Goal: Navigation & Orientation: Find specific page/section

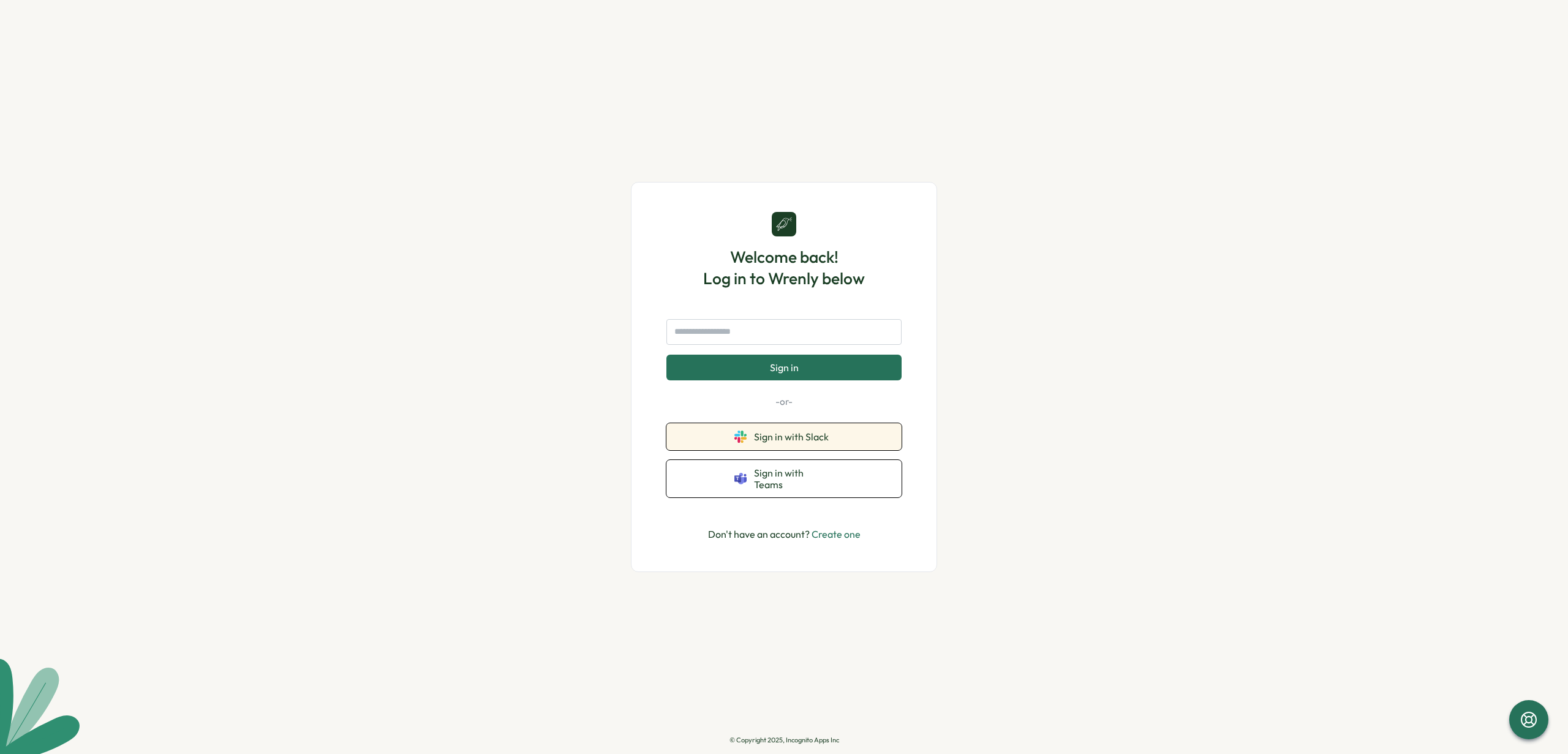
click at [792, 443] on span "Sign in with Slack" at bounding box center [793, 437] width 79 height 11
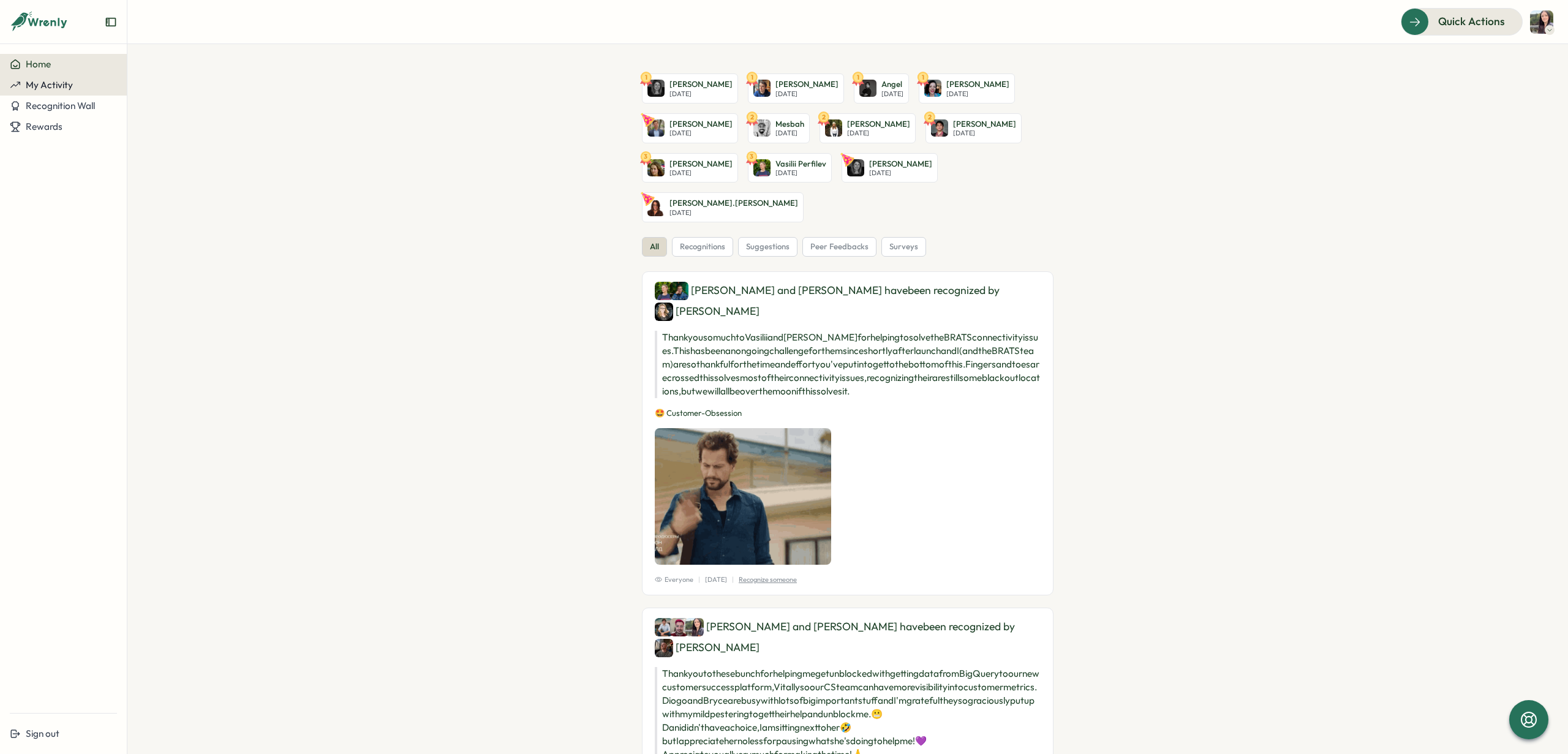
click at [56, 86] on span "My Activity" at bounding box center [49, 85] width 47 height 12
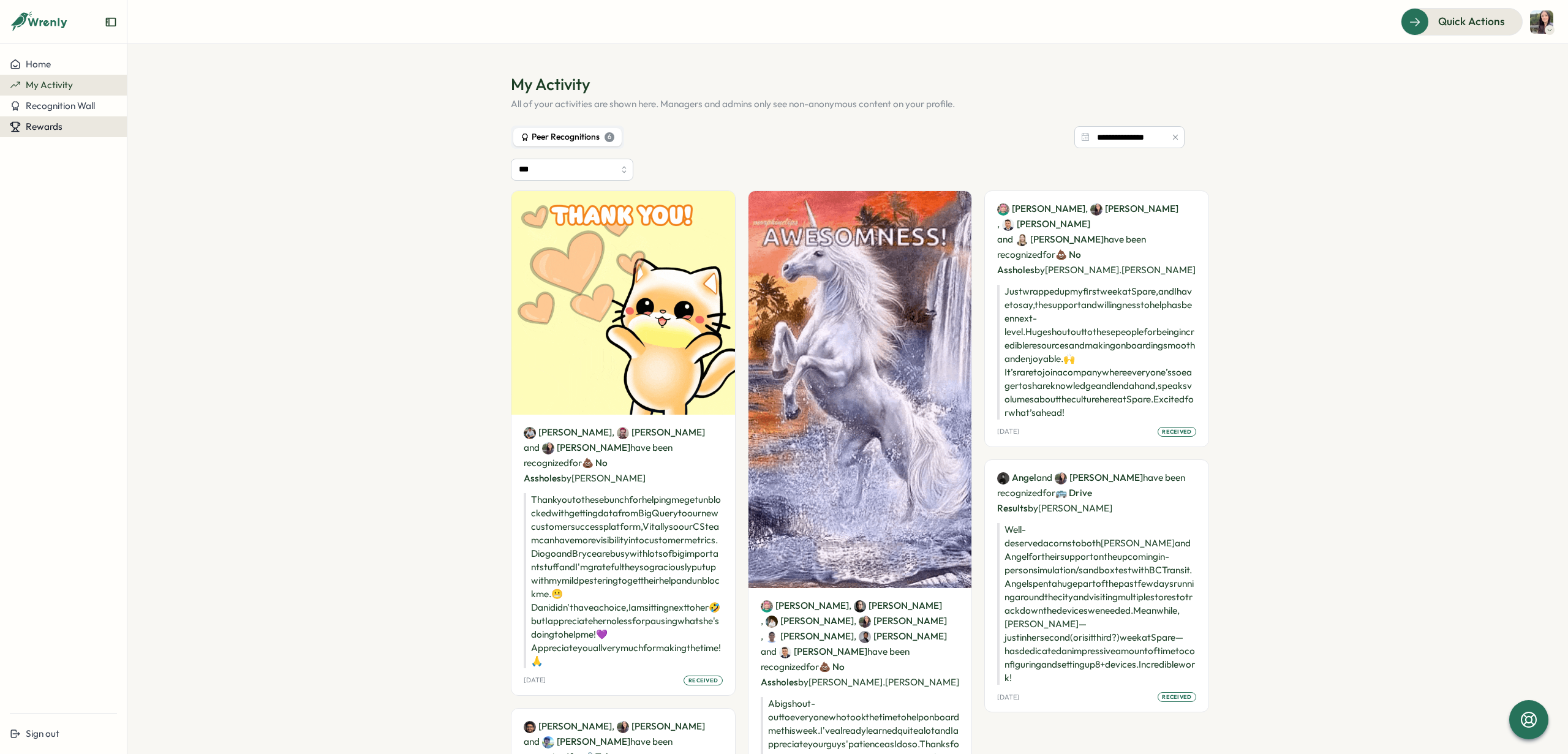
click at [41, 128] on span "Rewards" at bounding box center [44, 127] width 37 height 12
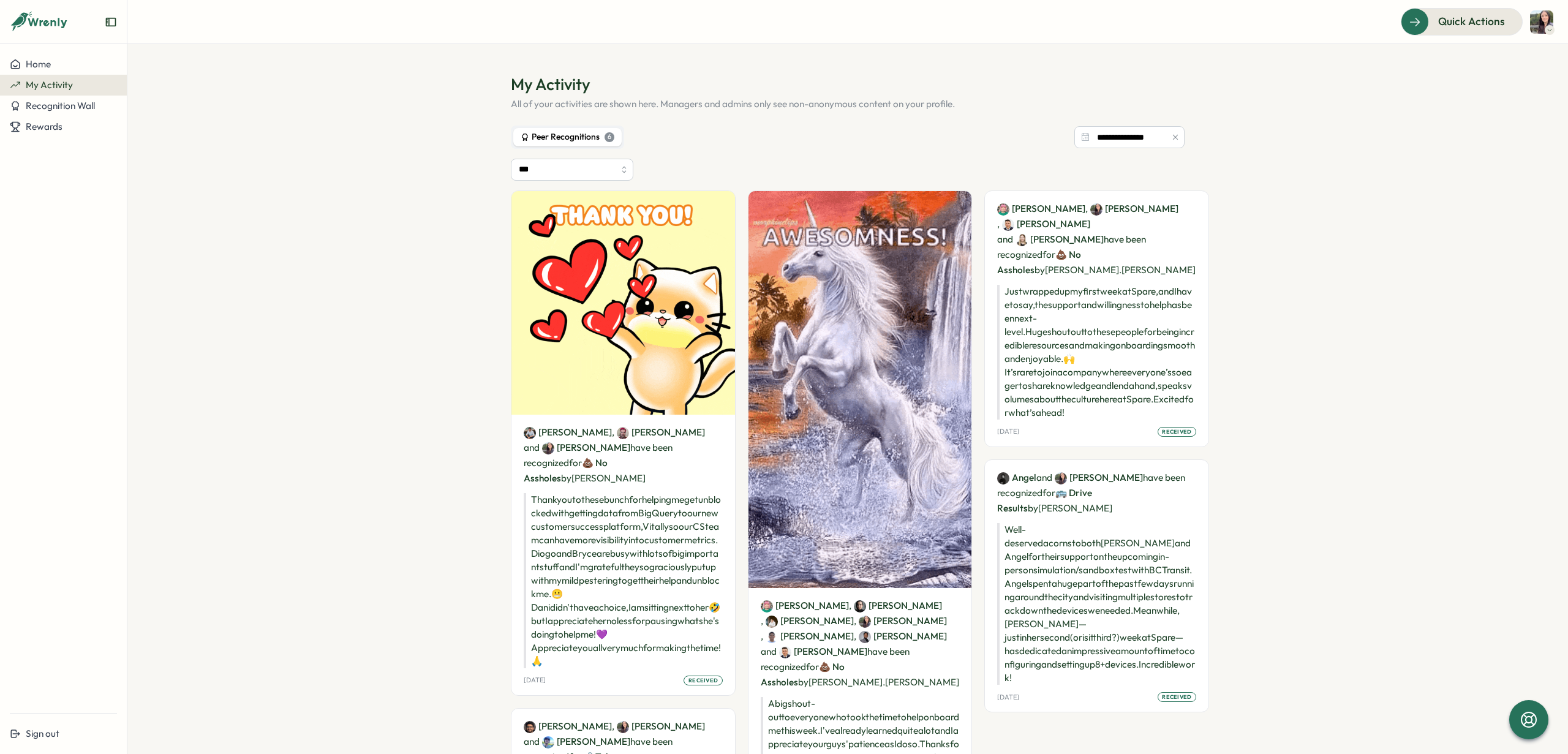
click at [248, 508] on section "**********" at bounding box center [848, 399] width 1441 height 710
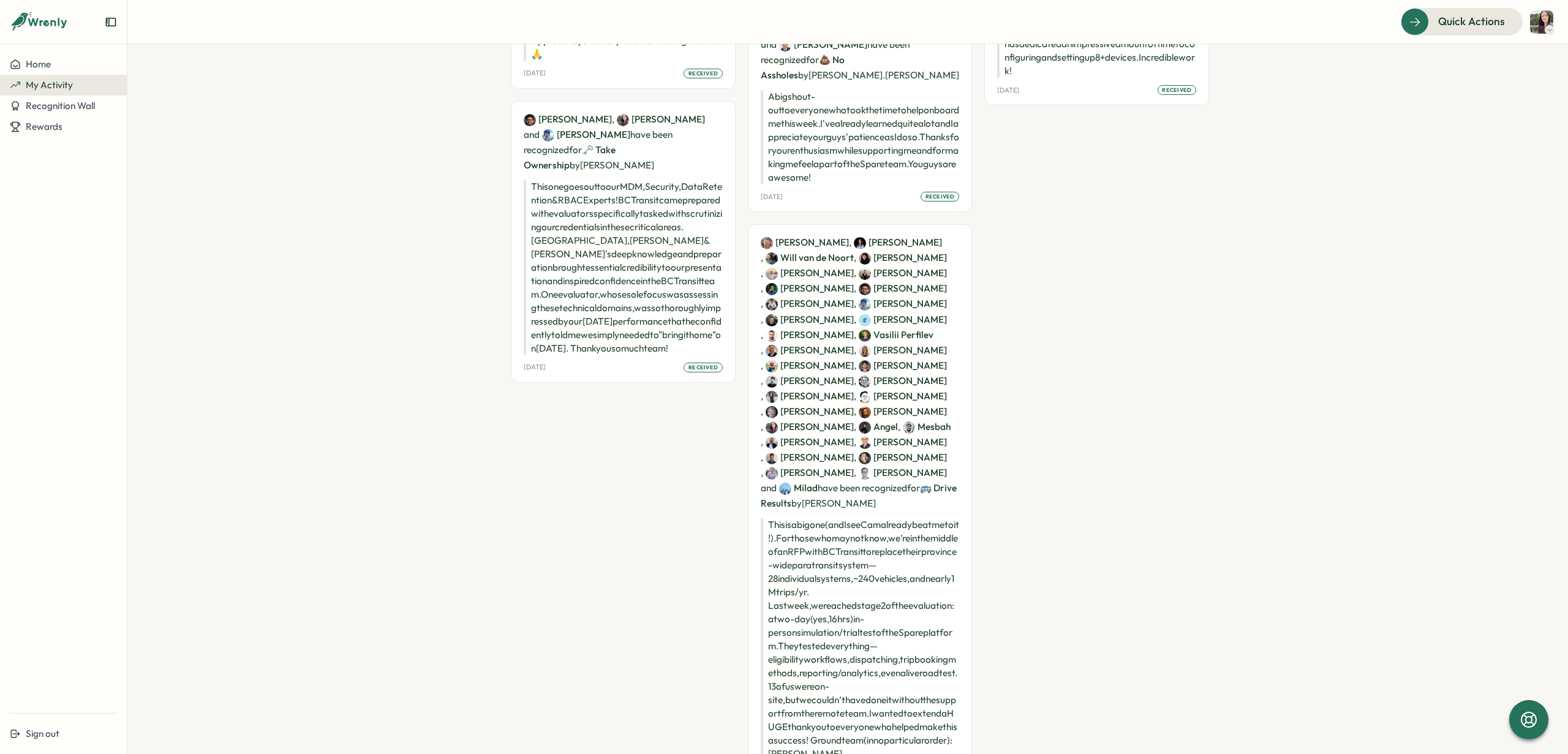
scroll to position [602, 0]
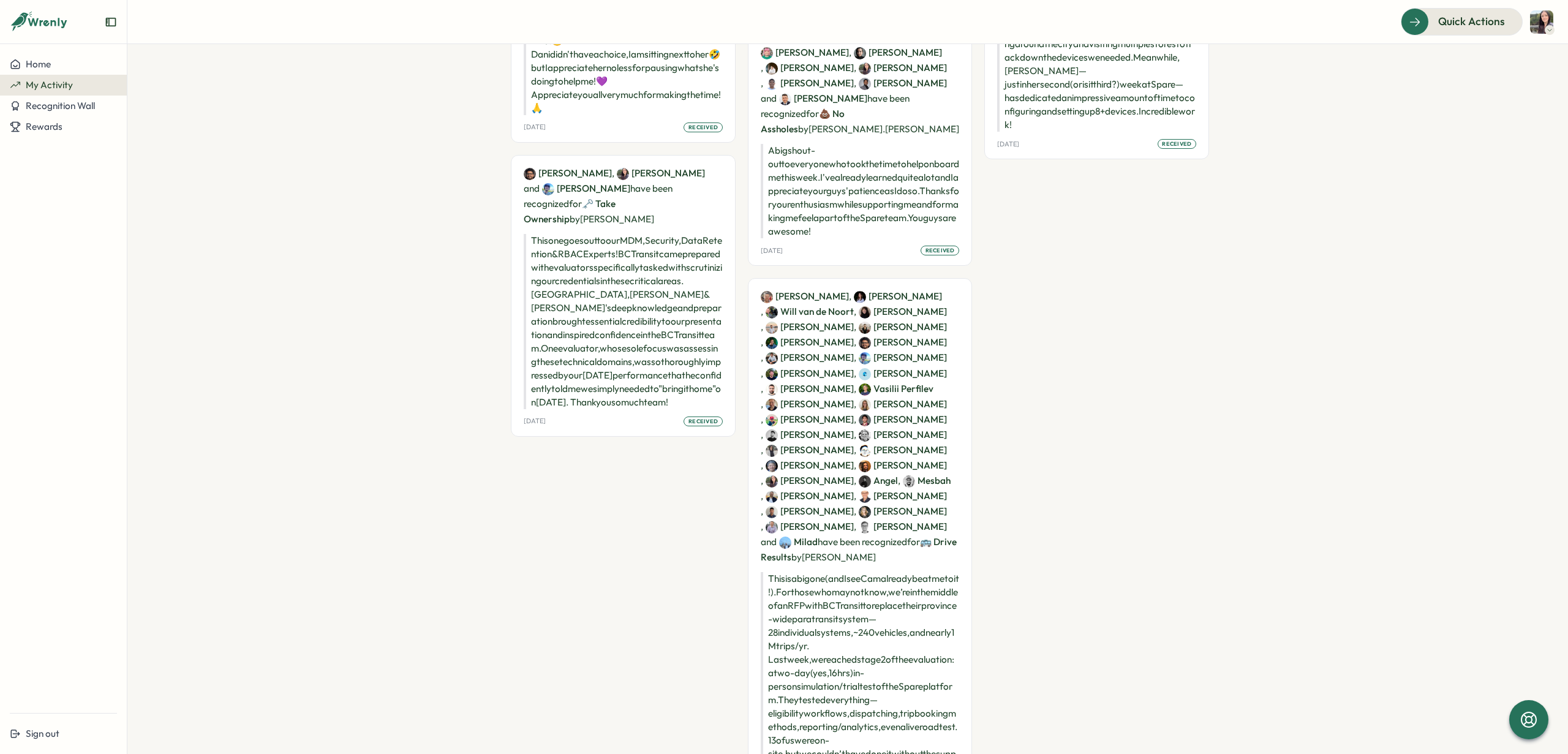
scroll to position [103, 0]
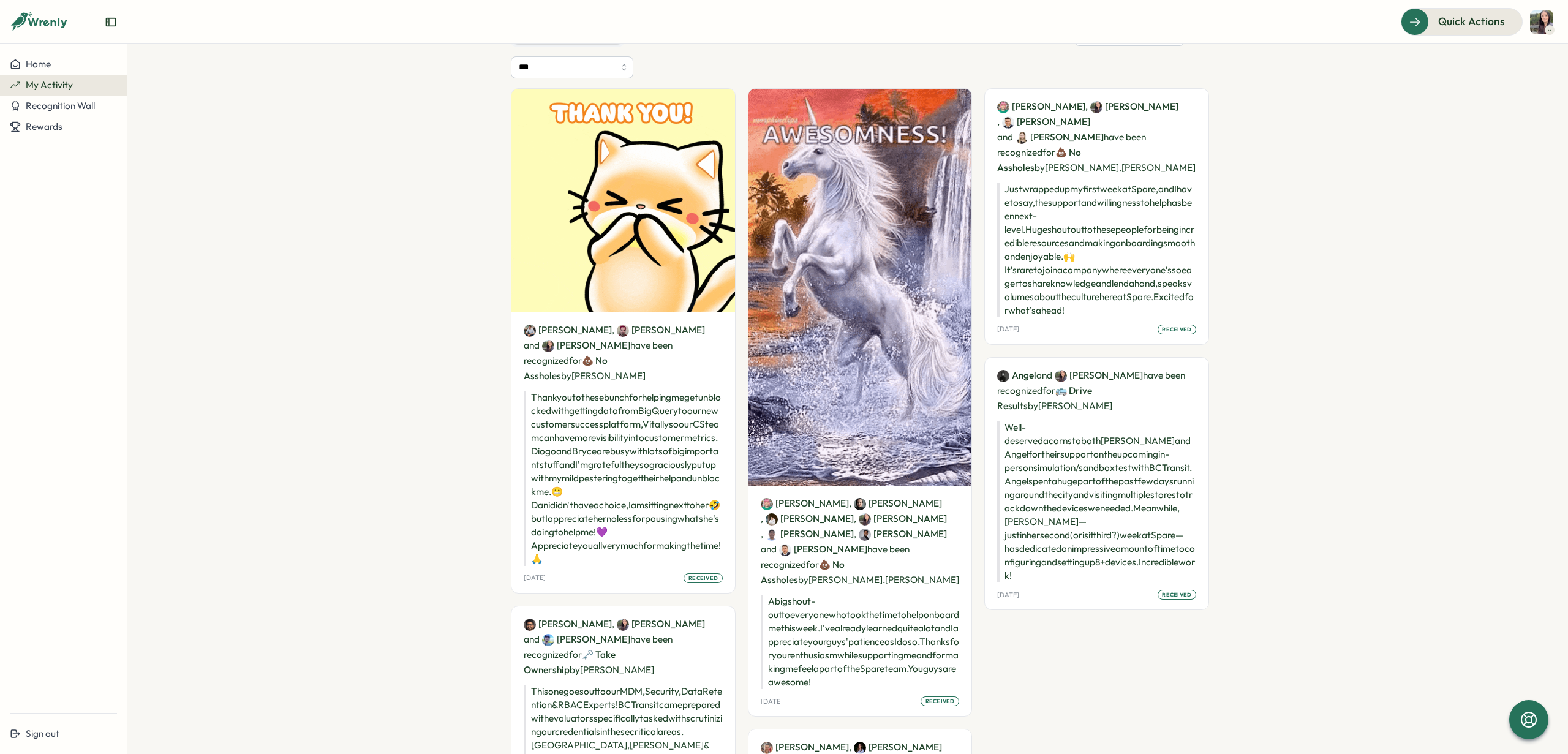
click at [591, 574] on div "Wed, 03 Sep received" at bounding box center [623, 579] width 199 height 10
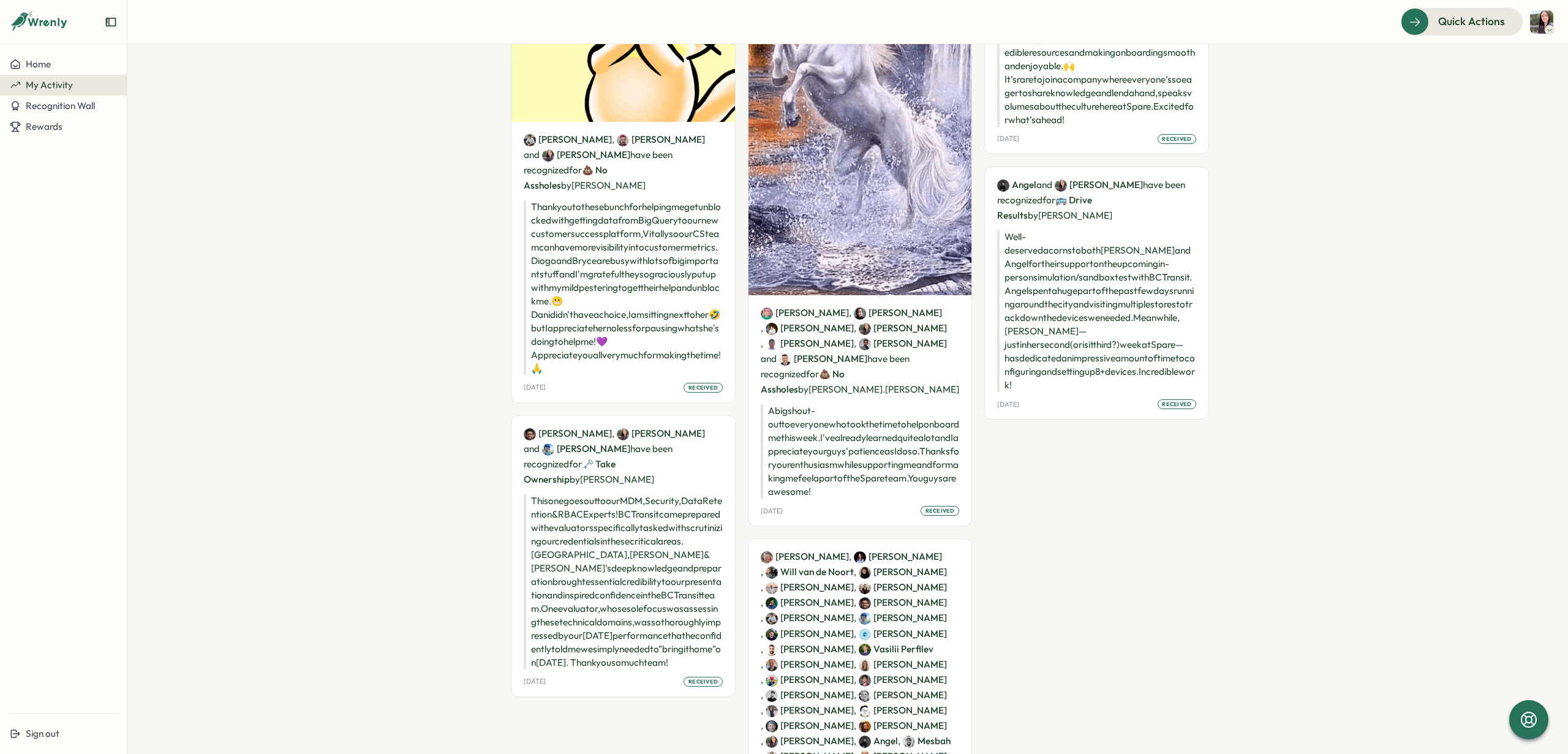
scroll to position [293, 0]
click at [574, 630] on p "This one goes out to our MDM, Security, Data Retention & RBAC Experts! BC Trans…" at bounding box center [623, 581] width 199 height 175
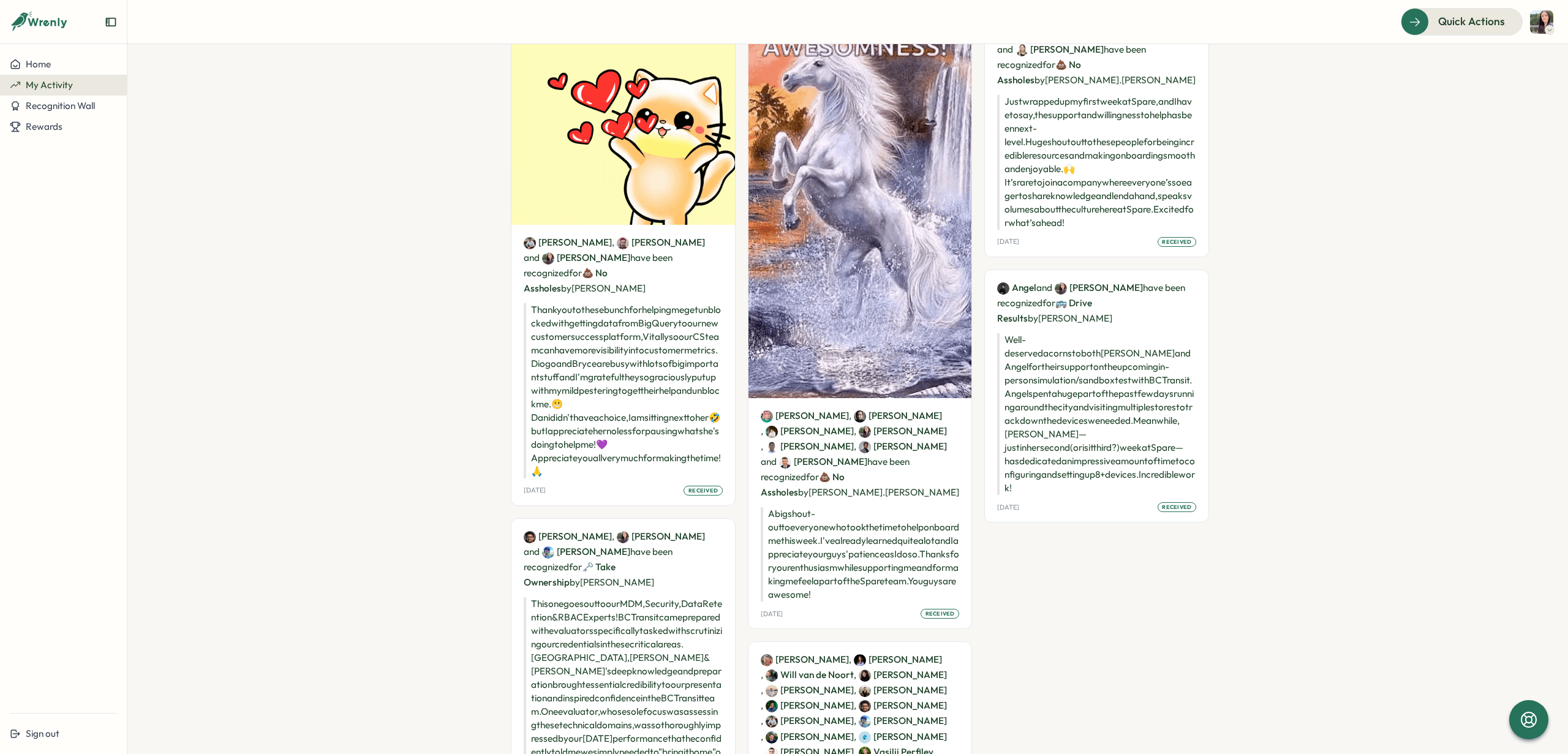
scroll to position [0, 0]
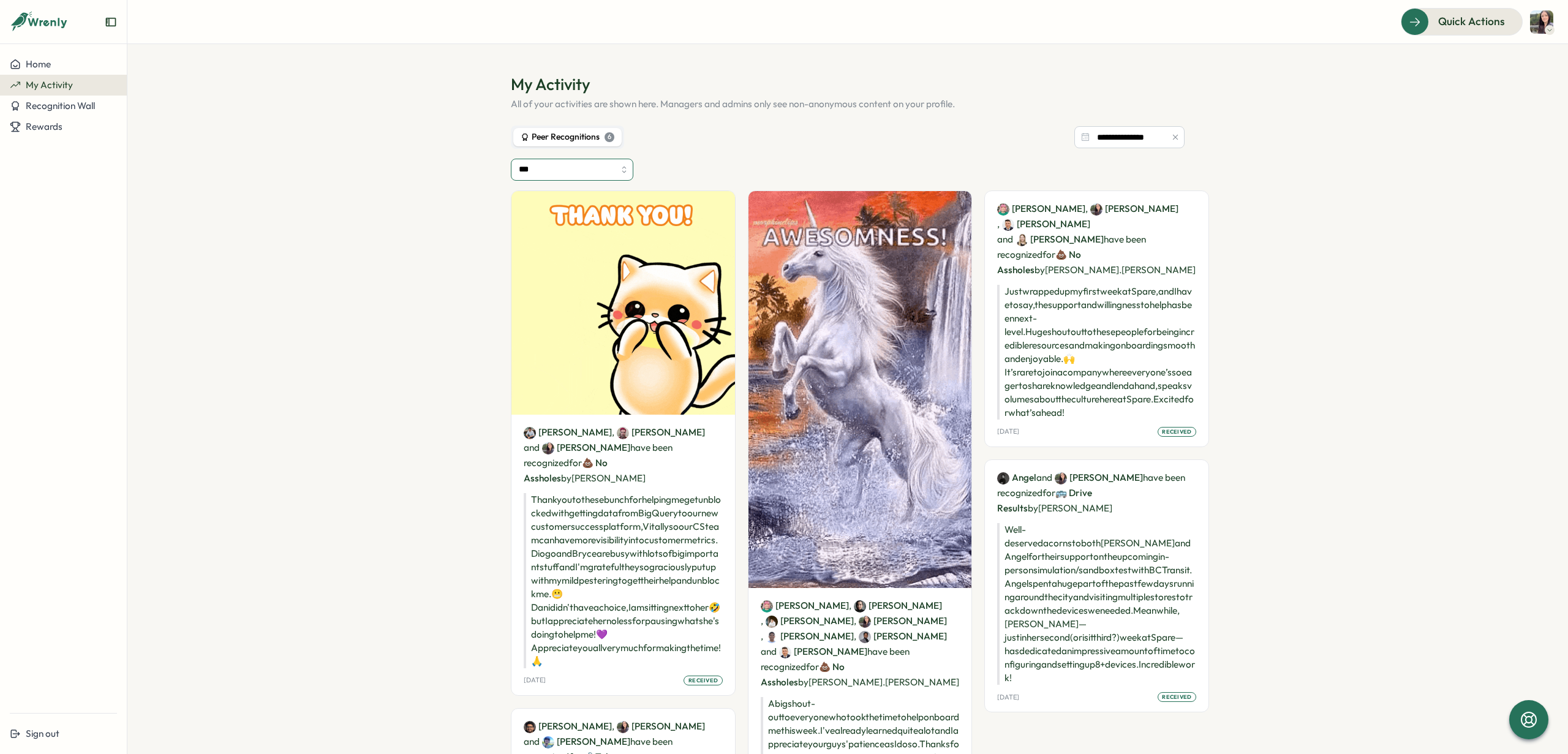
click at [627, 172] on input "***" at bounding box center [572, 170] width 123 height 22
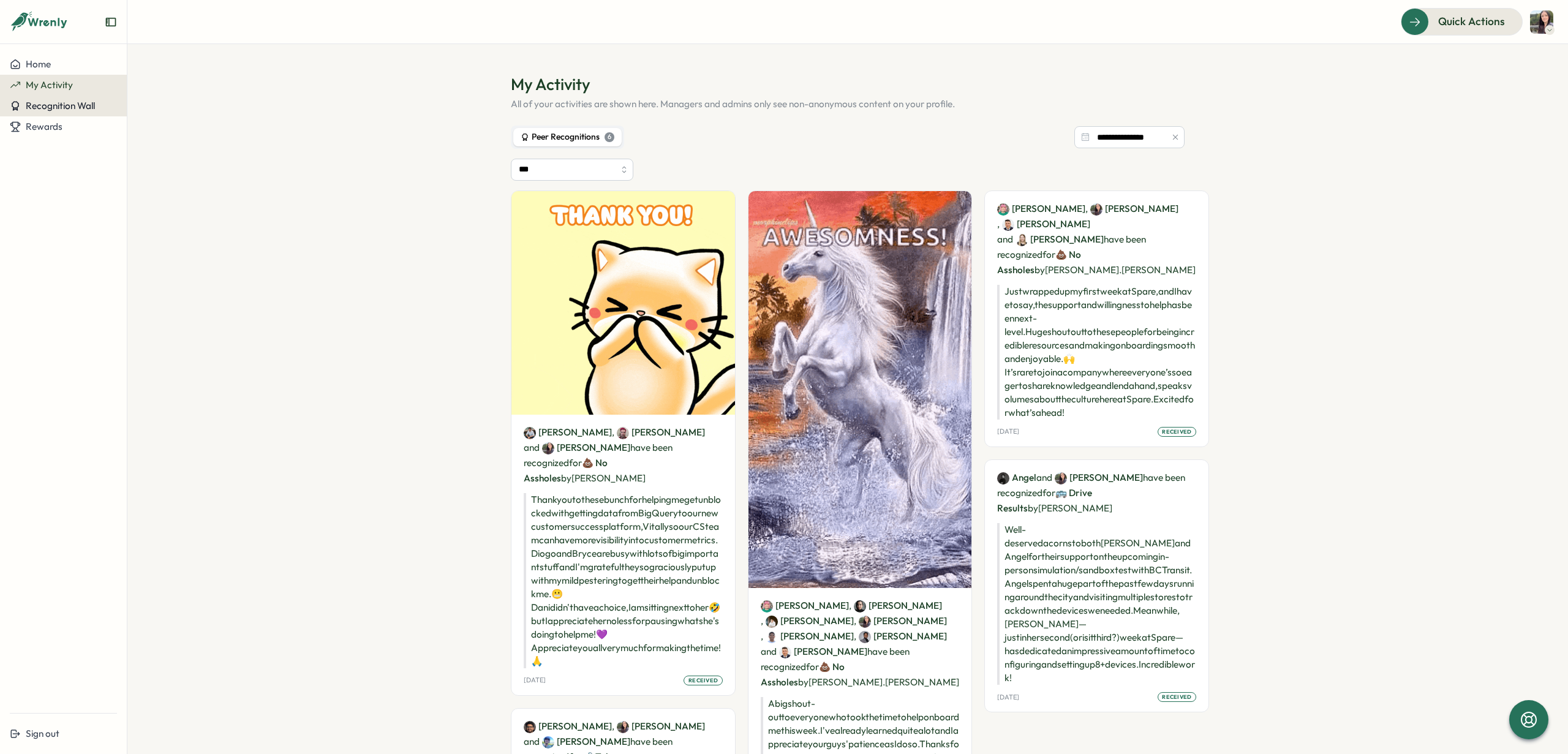
click at [43, 105] on span "Recognition Wall" at bounding box center [60, 106] width 69 height 12
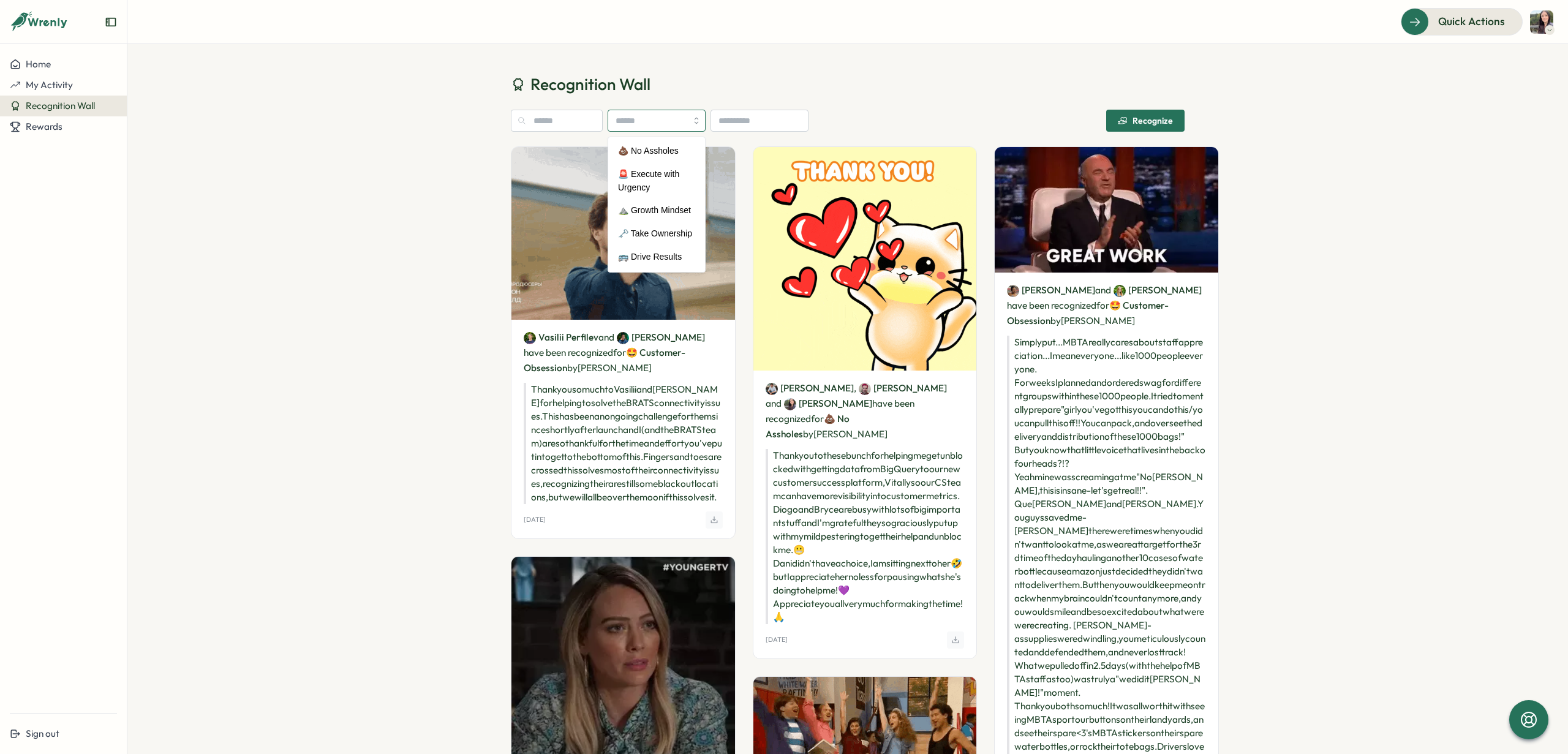
click at [676, 121] on input "search" at bounding box center [656, 120] width 98 height 22
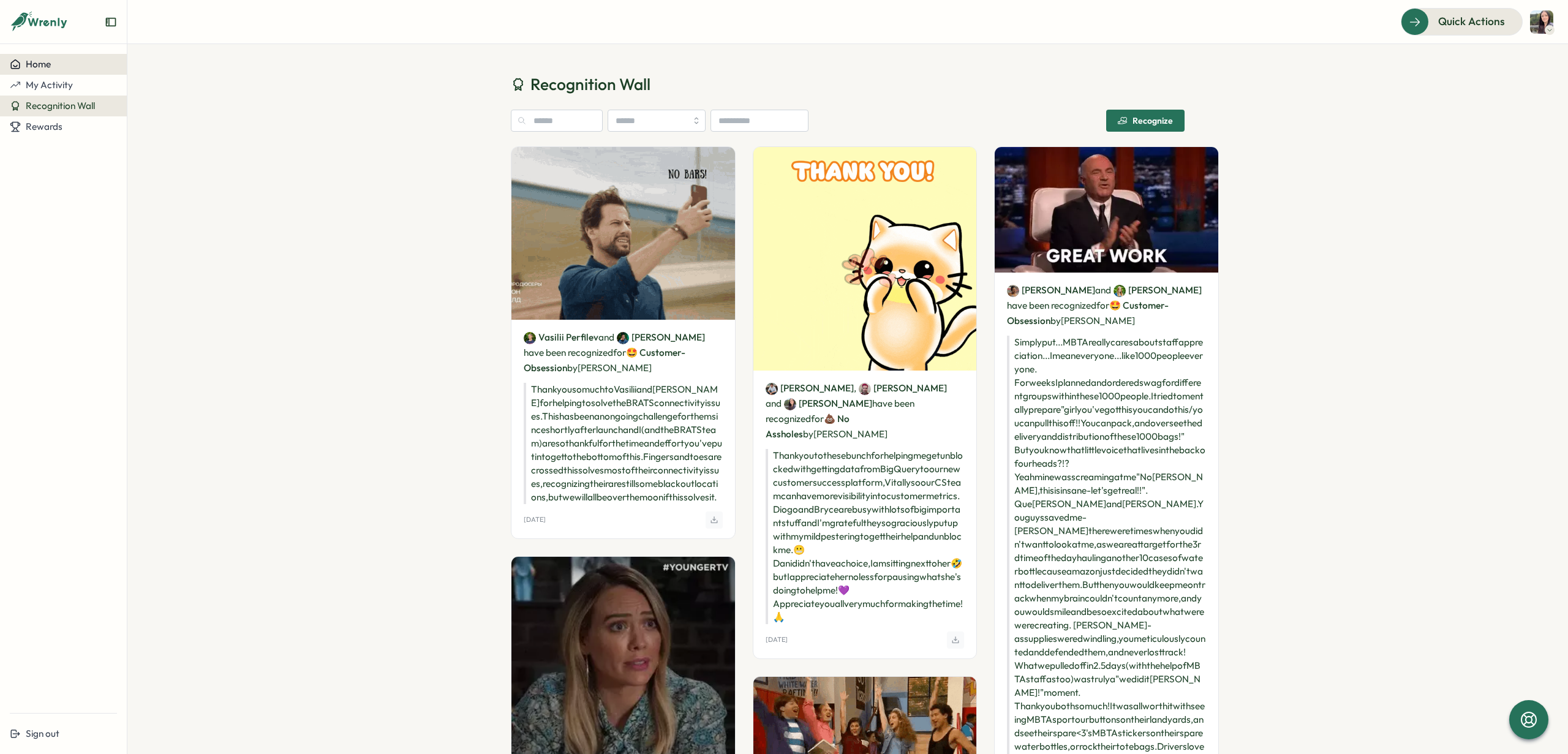
click at [22, 64] on div "Home" at bounding box center [30, 63] width 41 height 11
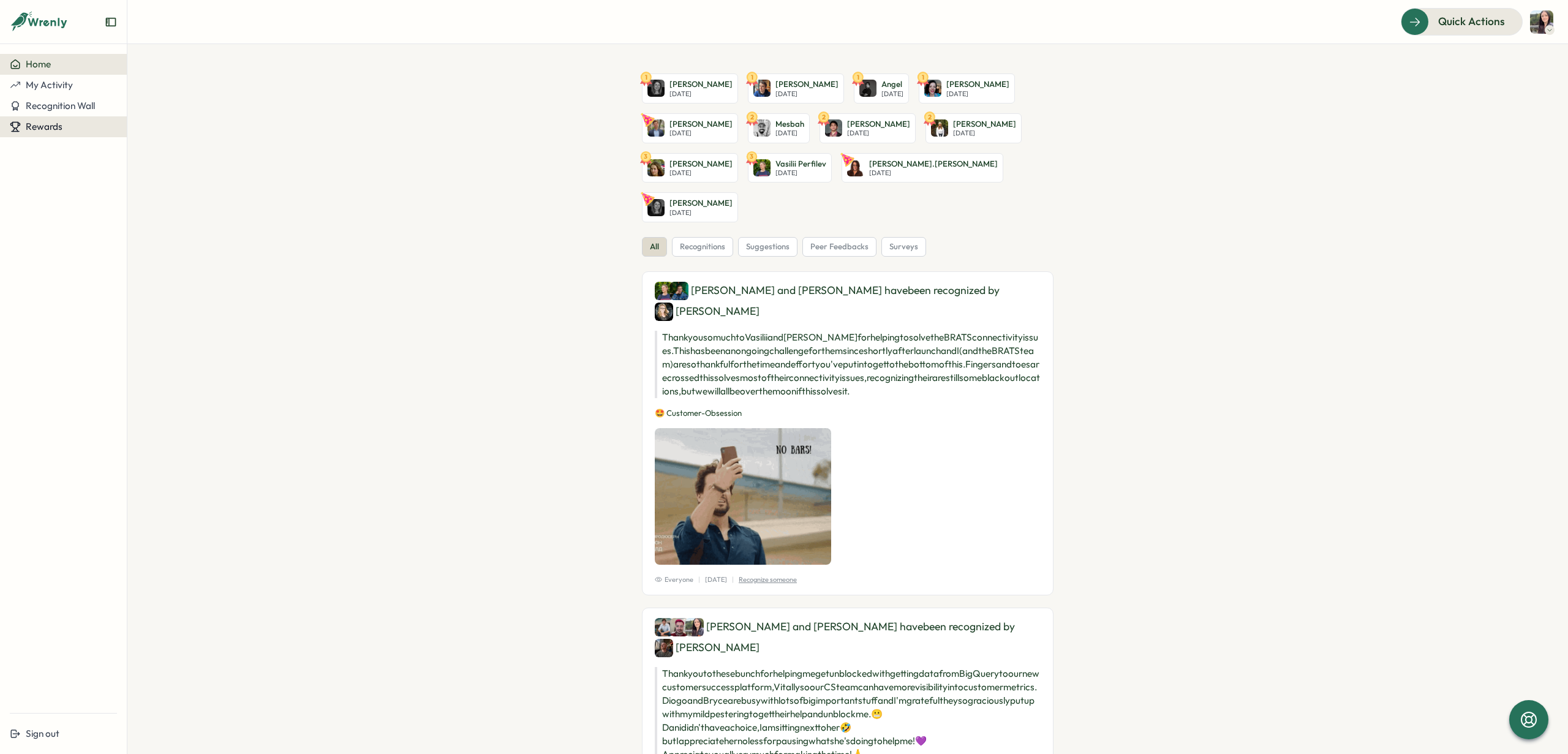
click at [50, 125] on span "Rewards" at bounding box center [44, 127] width 37 height 12
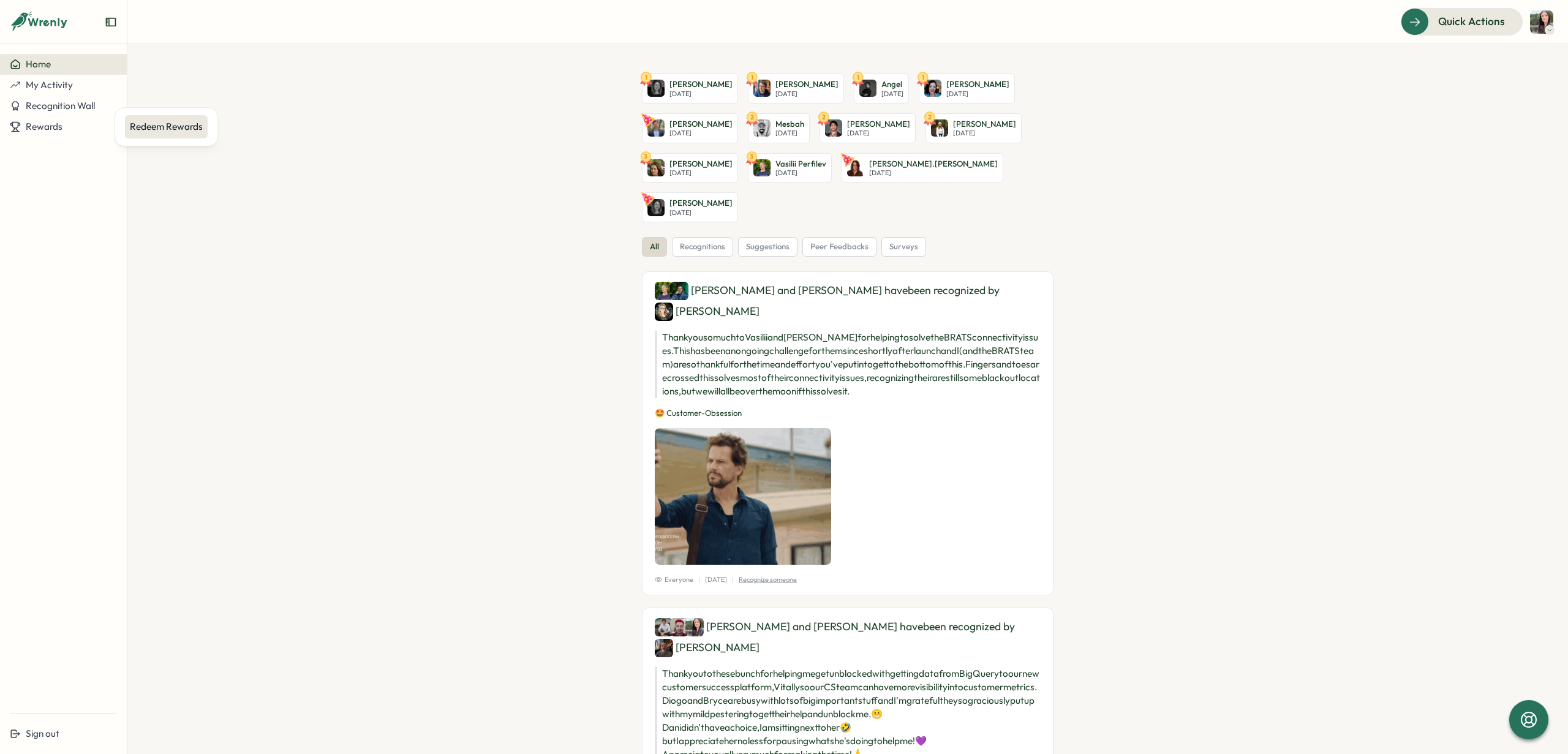
click at [153, 133] on div "Redeem Rewards" at bounding box center [166, 127] width 73 height 13
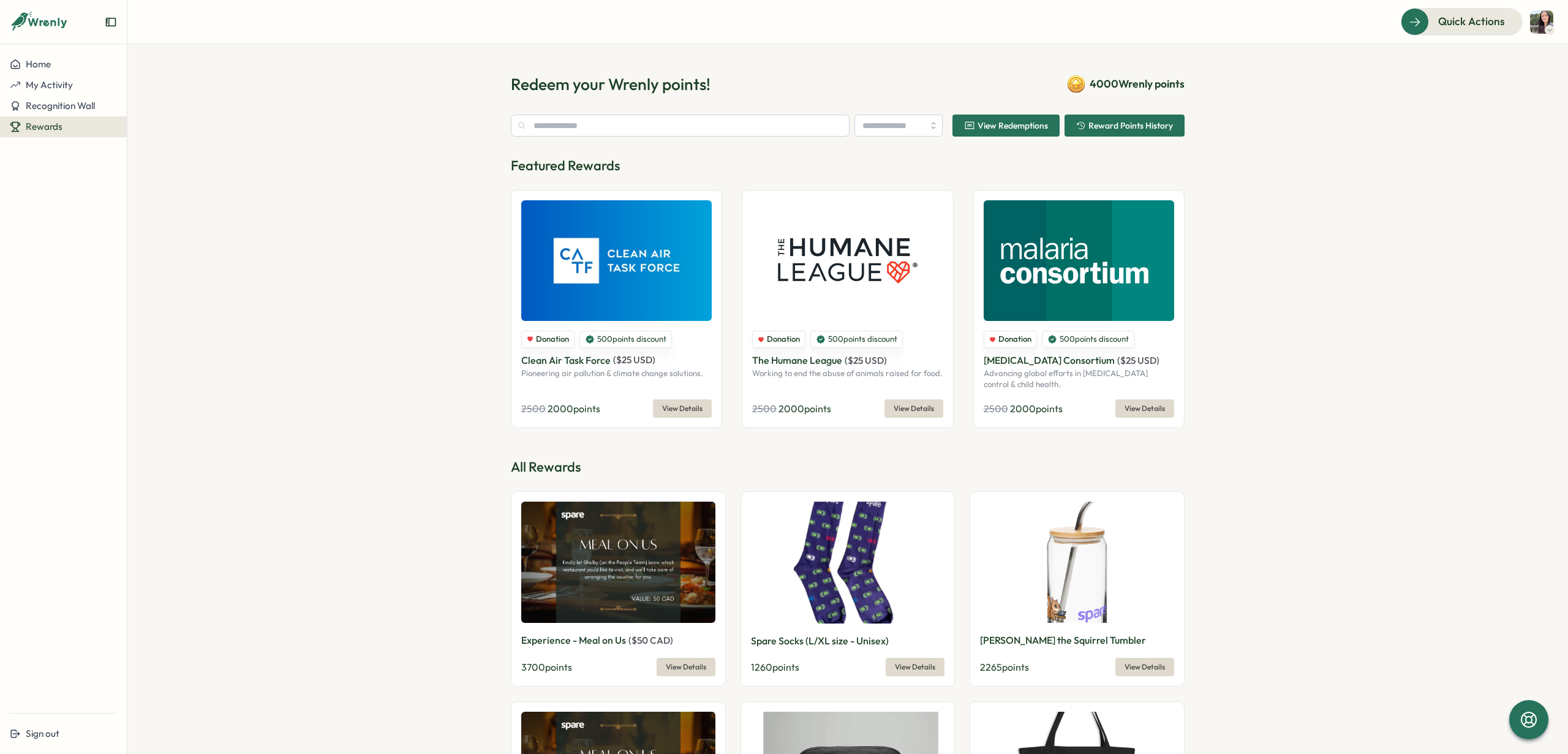
click at [1539, 28] on img at bounding box center [1542, 22] width 23 height 23
click at [1391, 369] on section "Redeem your Wrenly points! 4000 Wrenly points View Redemptions Reward Points Hi…" at bounding box center [848, 399] width 1441 height 710
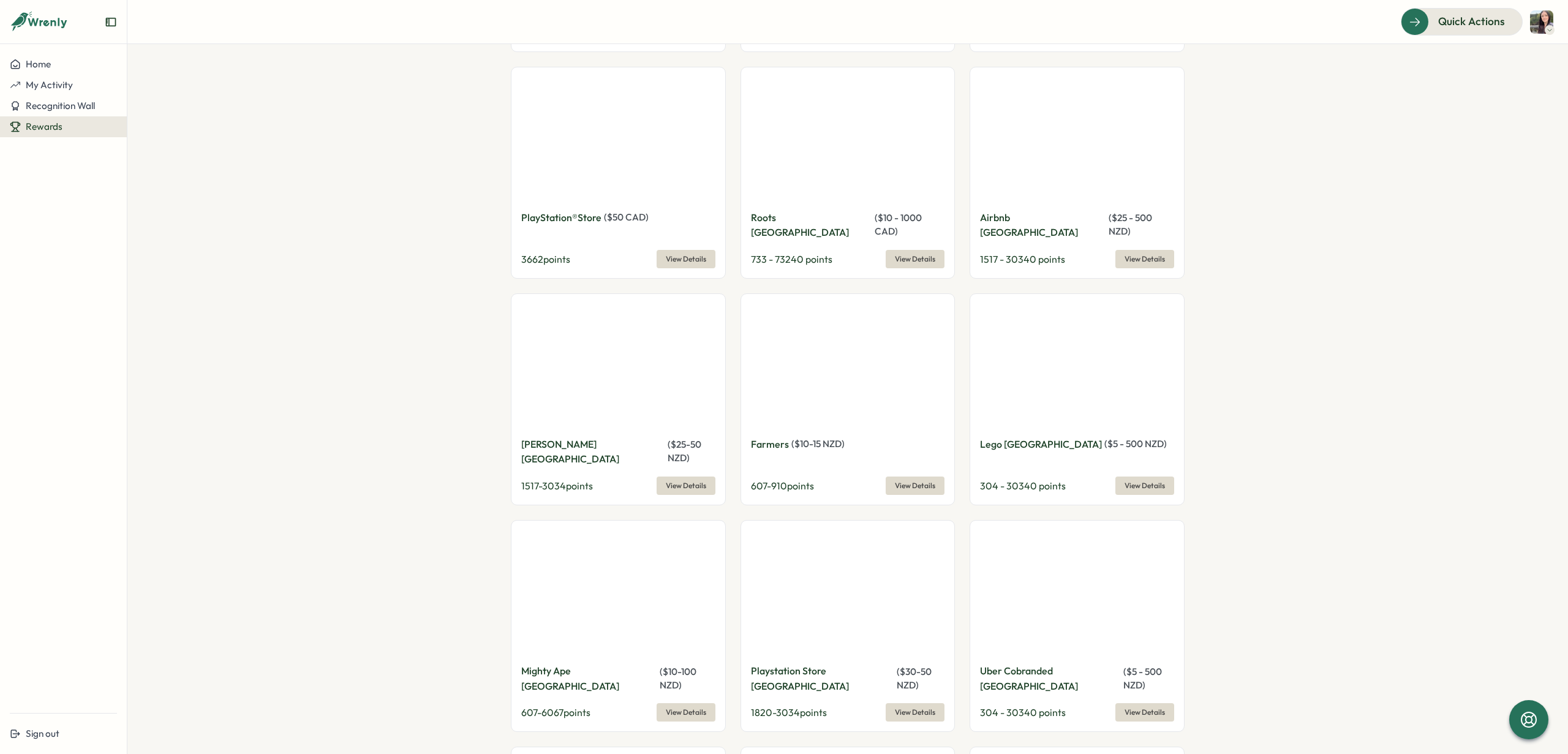
scroll to position [7248, 0]
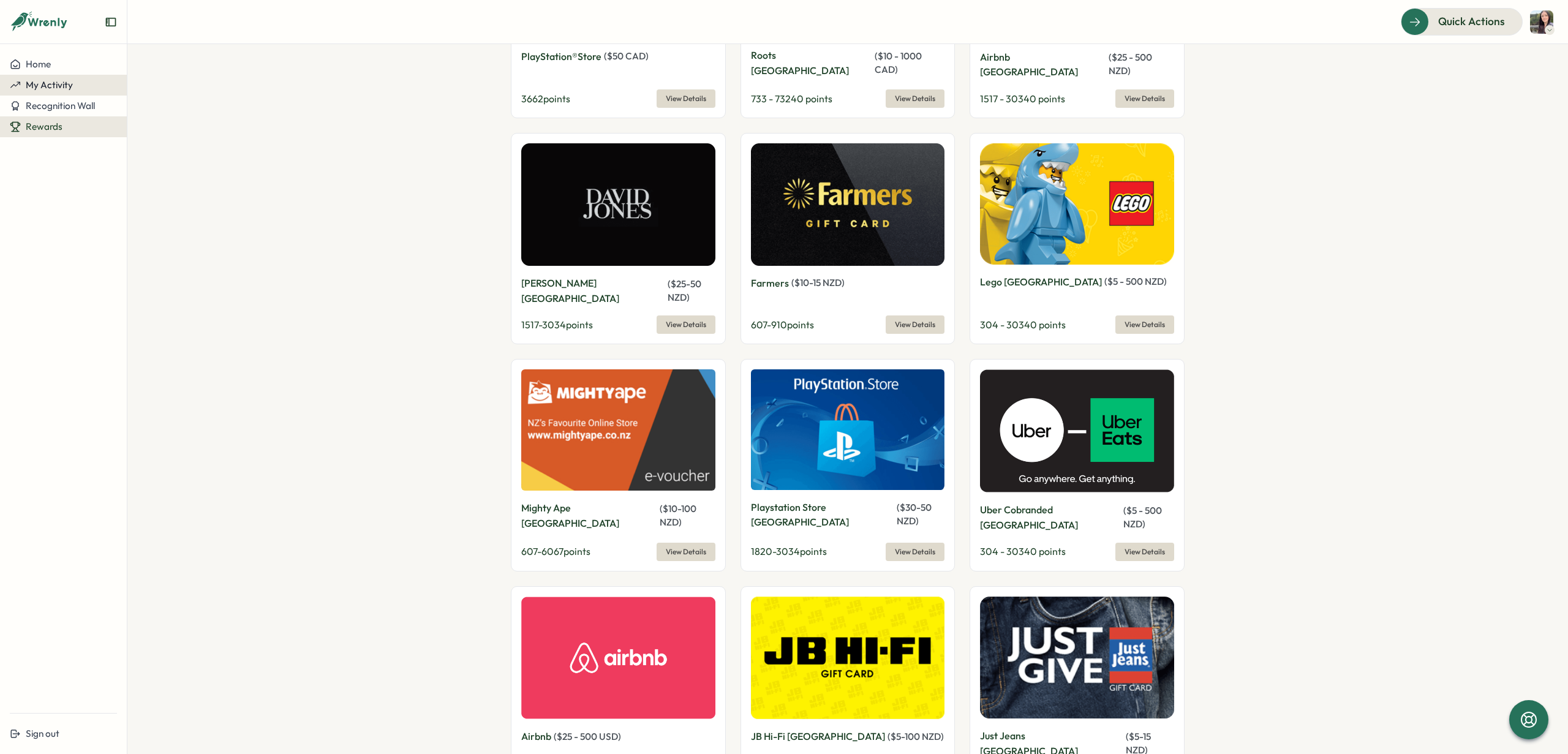
click at [58, 91] on button "My Activity" at bounding box center [63, 85] width 127 height 21
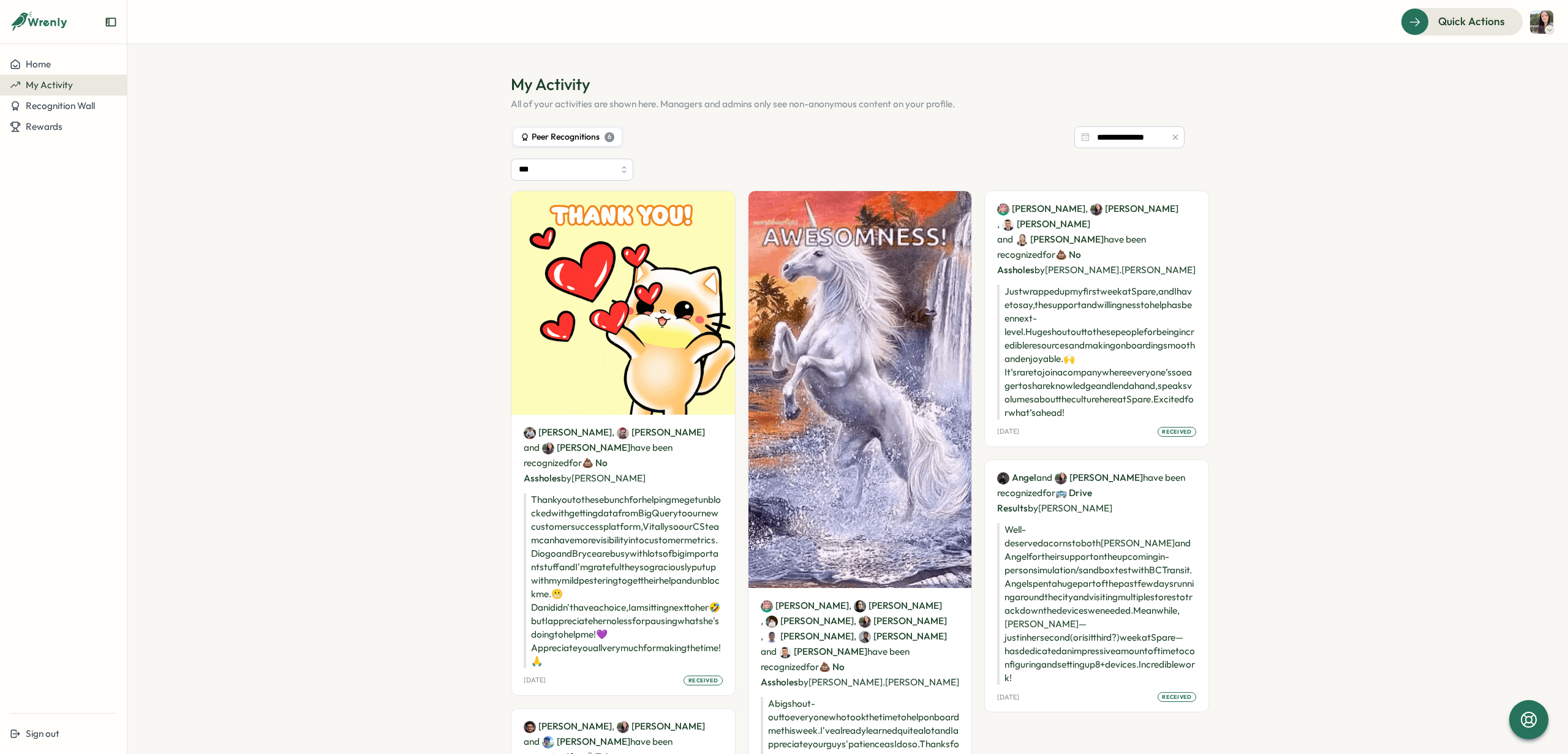
click at [1075, 574] on p "Well-deserved acorns to both Dani and Angel for their support on the upcoming i…" at bounding box center [1097, 605] width 199 height 162
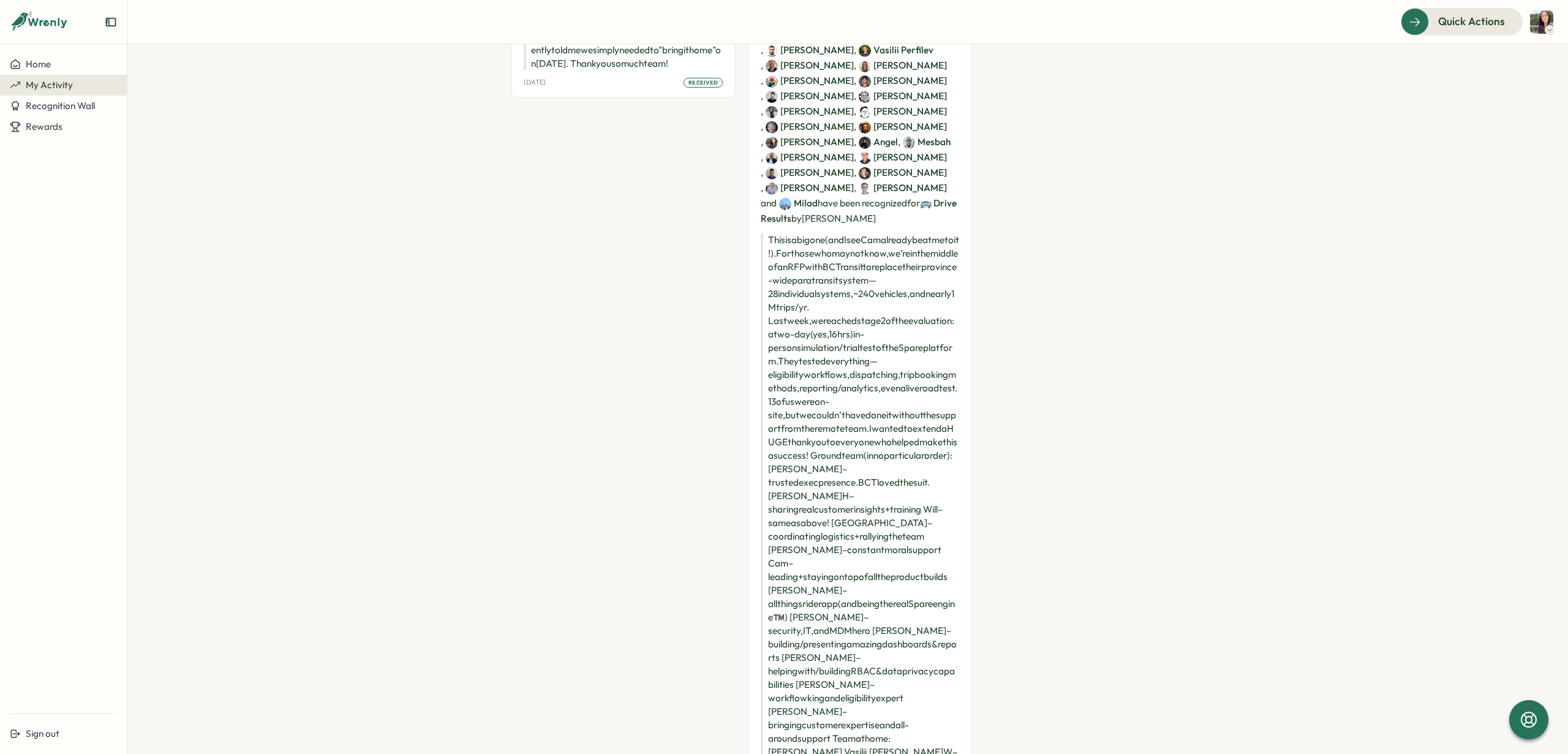
scroll to position [1071, 0]
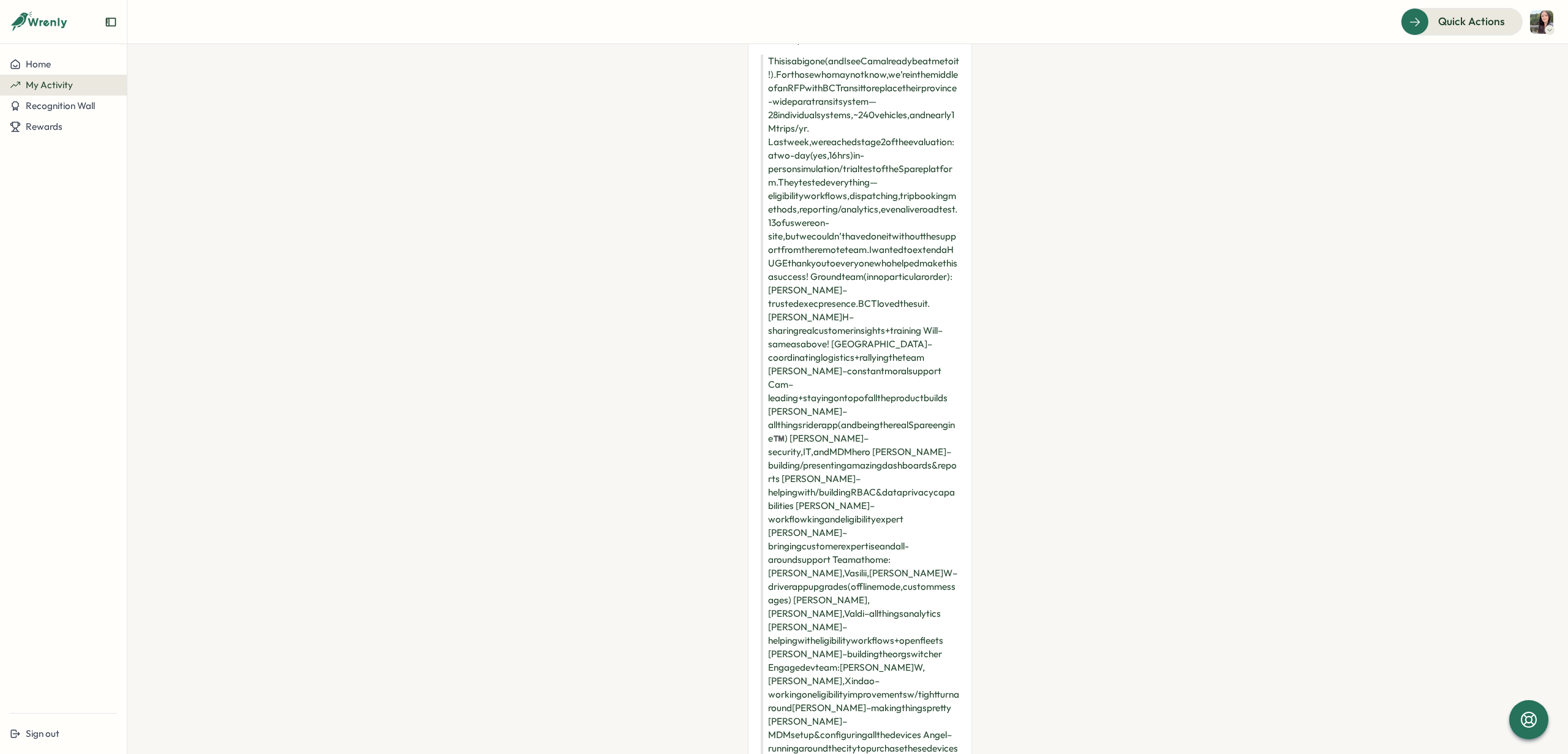
click at [838, 664] on p "This is a big one (and I see Cam already beat me to it!). For those who may not…" at bounding box center [860, 458] width 199 height 809
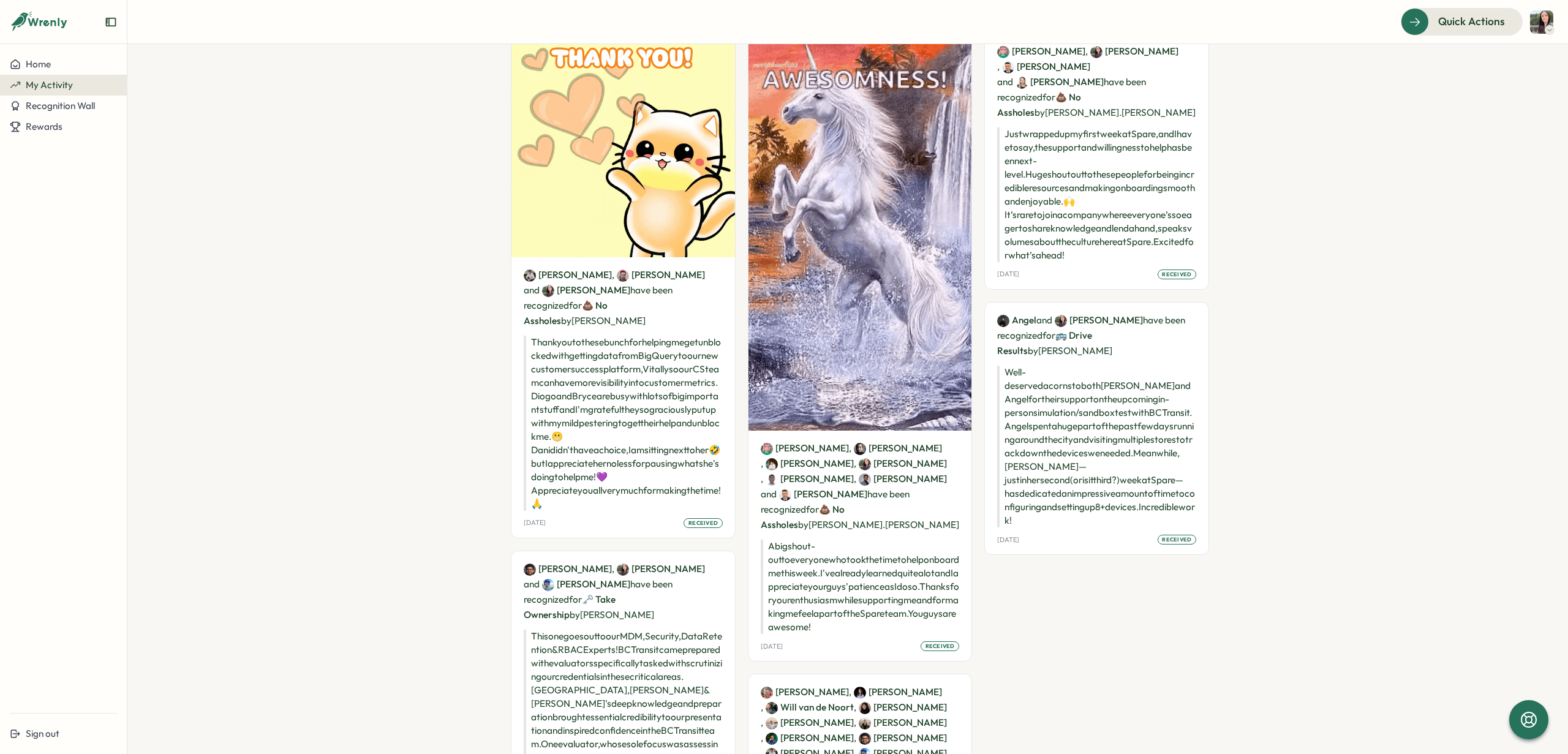
scroll to position [154, 0]
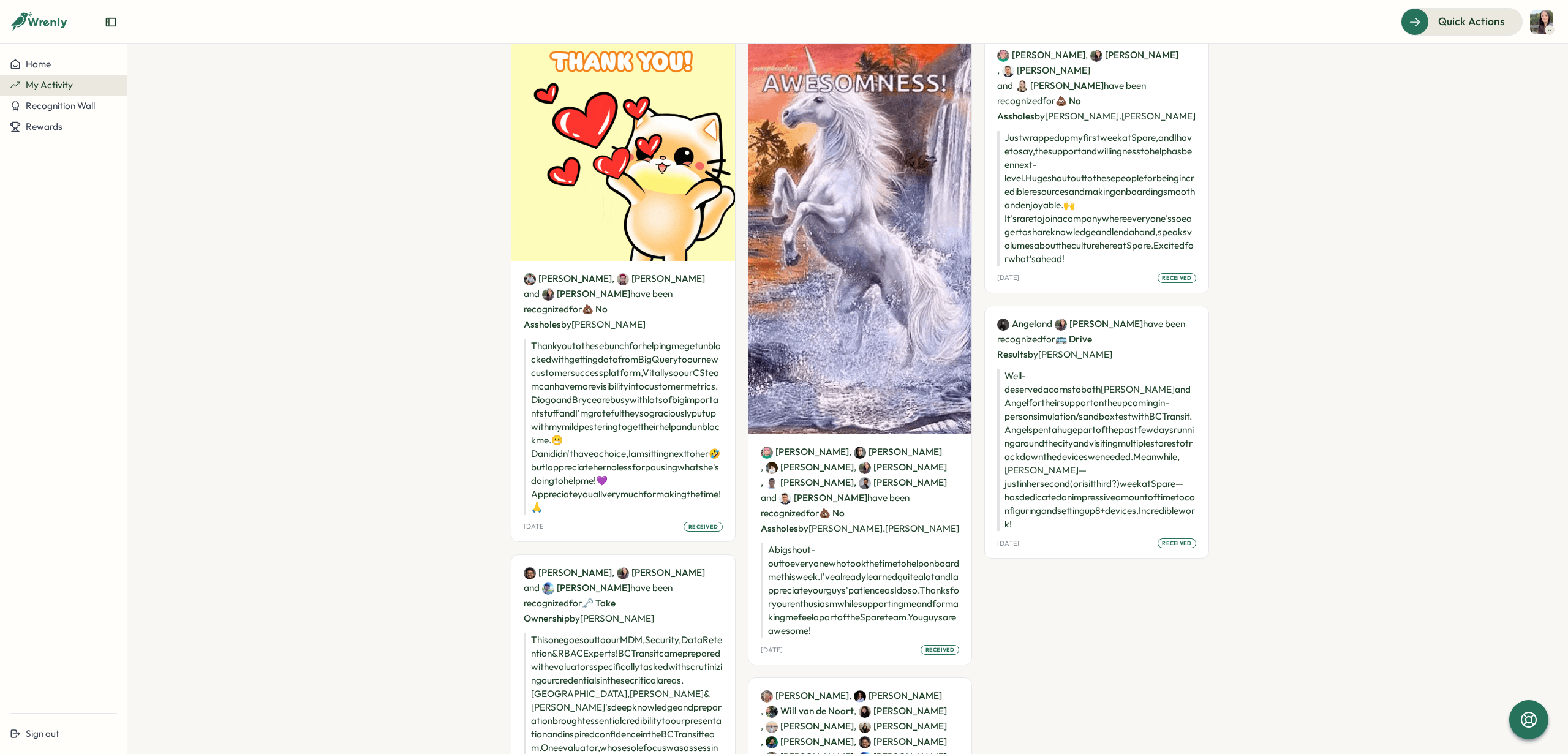
click at [549, 634] on p "This one goes out to our MDM, Security, Data Retention & RBAC Experts! BC Trans…" at bounding box center [623, 721] width 199 height 175
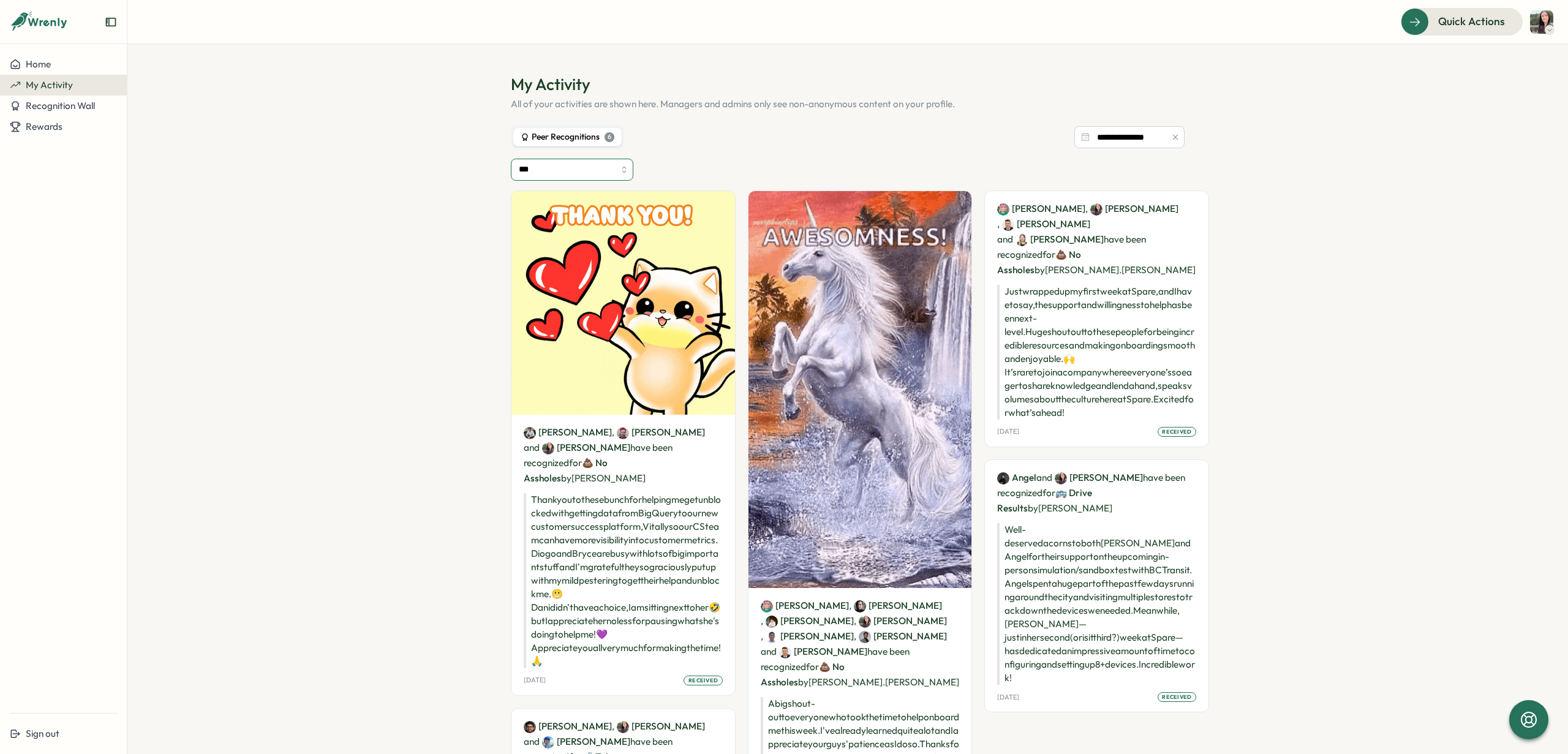
click at [596, 171] on input "***" at bounding box center [572, 170] width 123 height 22
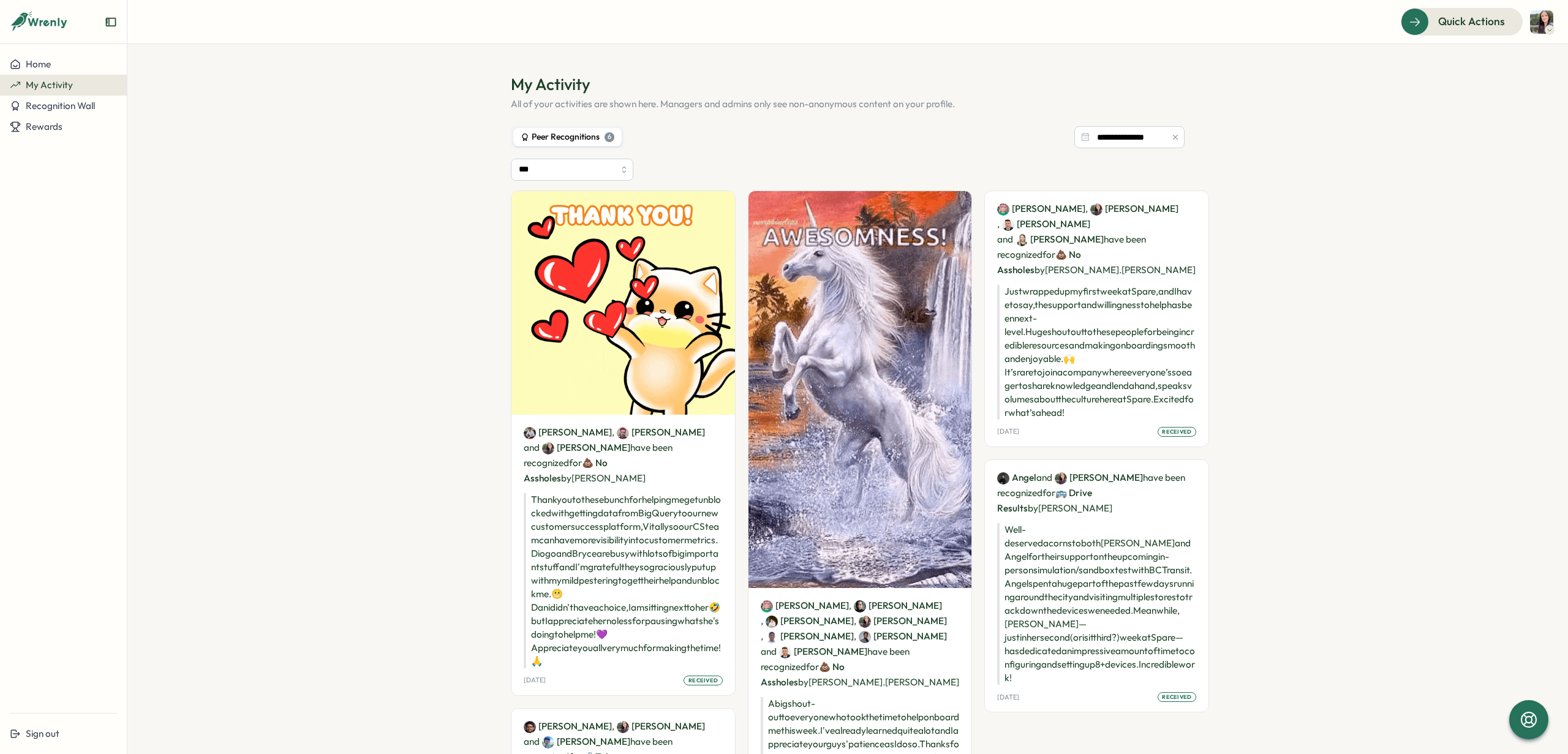
click at [530, 134] on div "Peer Recognitions 6" at bounding box center [568, 137] width 94 height 13
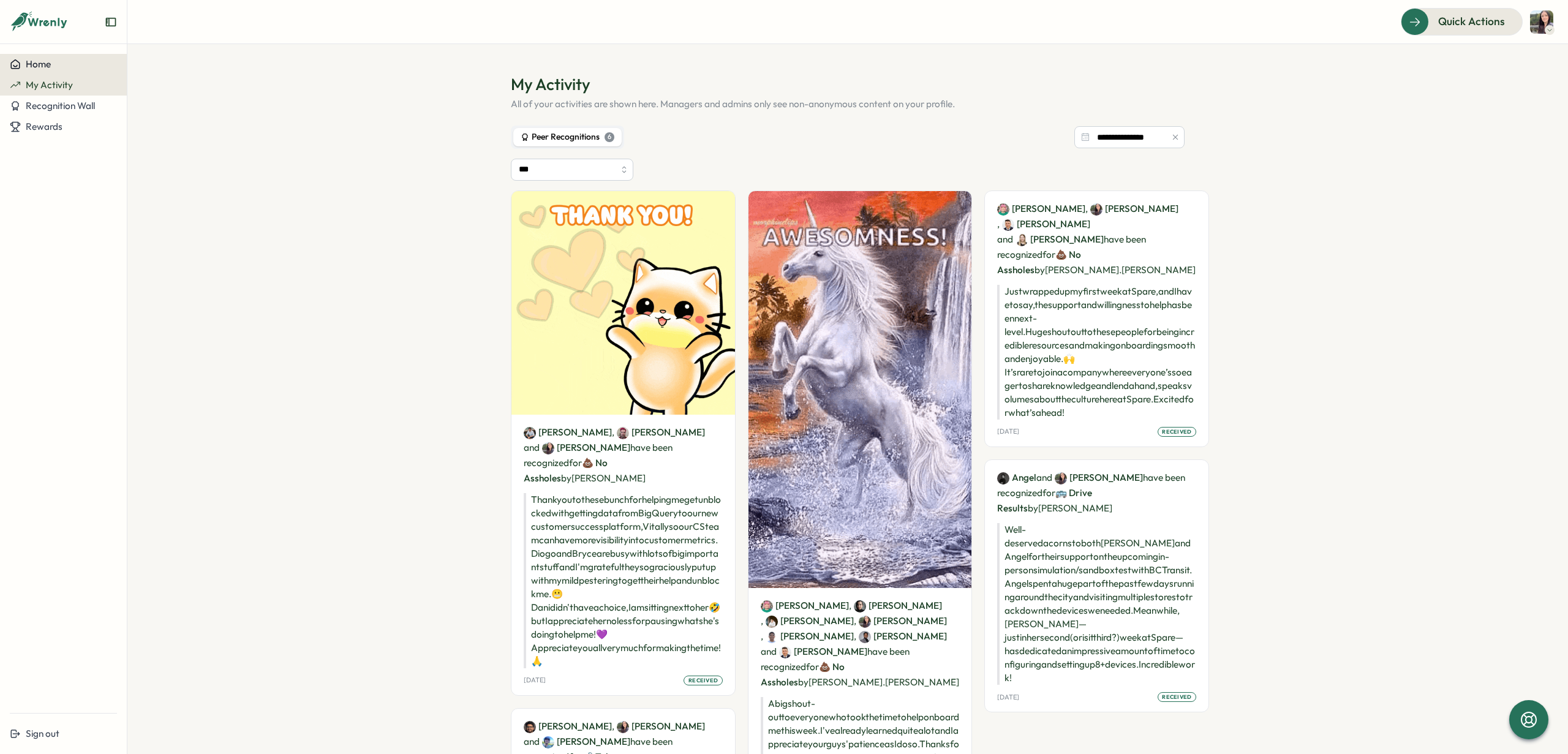
click at [34, 68] on span "Home" at bounding box center [38, 64] width 25 height 12
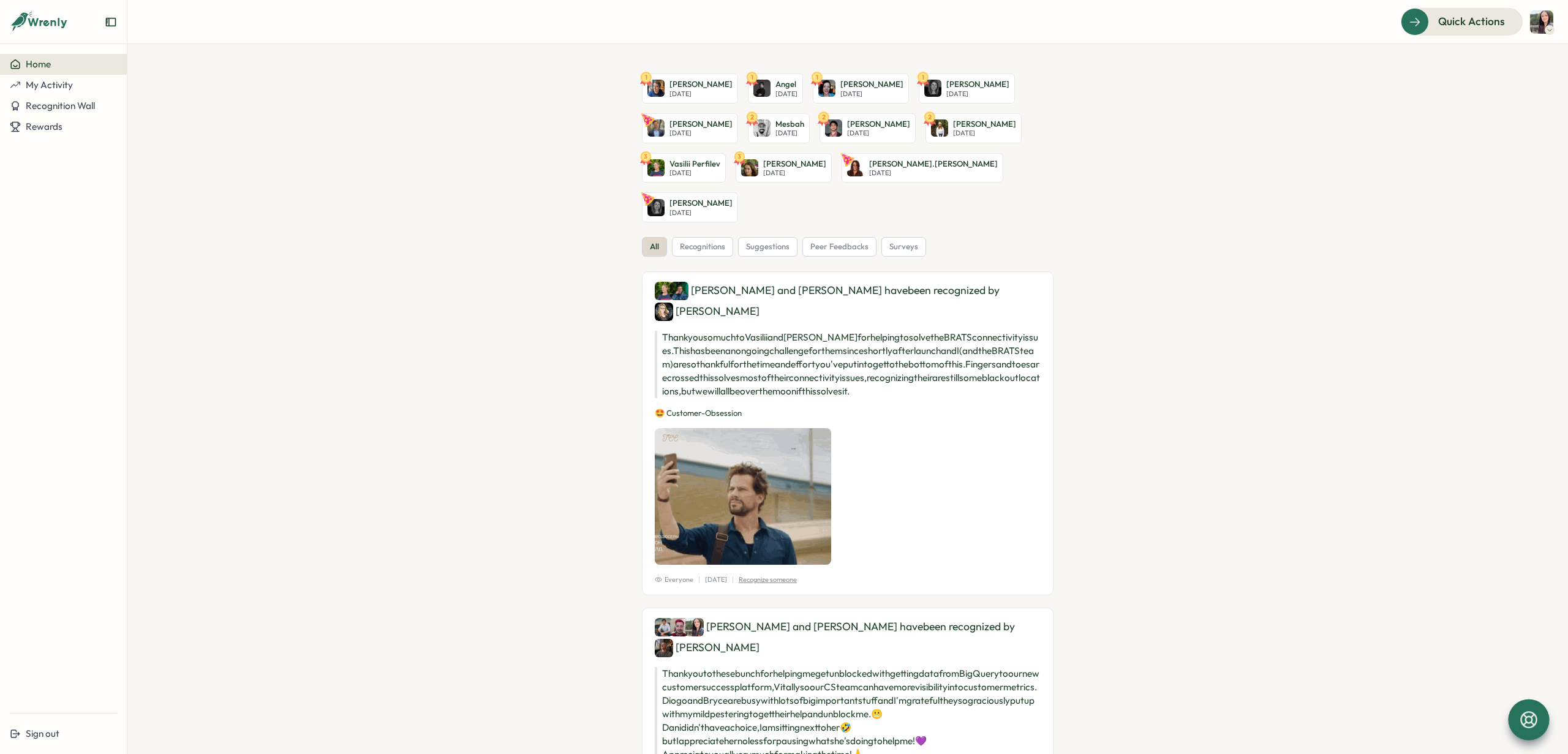
click at [1535, 728] on icon at bounding box center [1529, 720] width 21 height 21
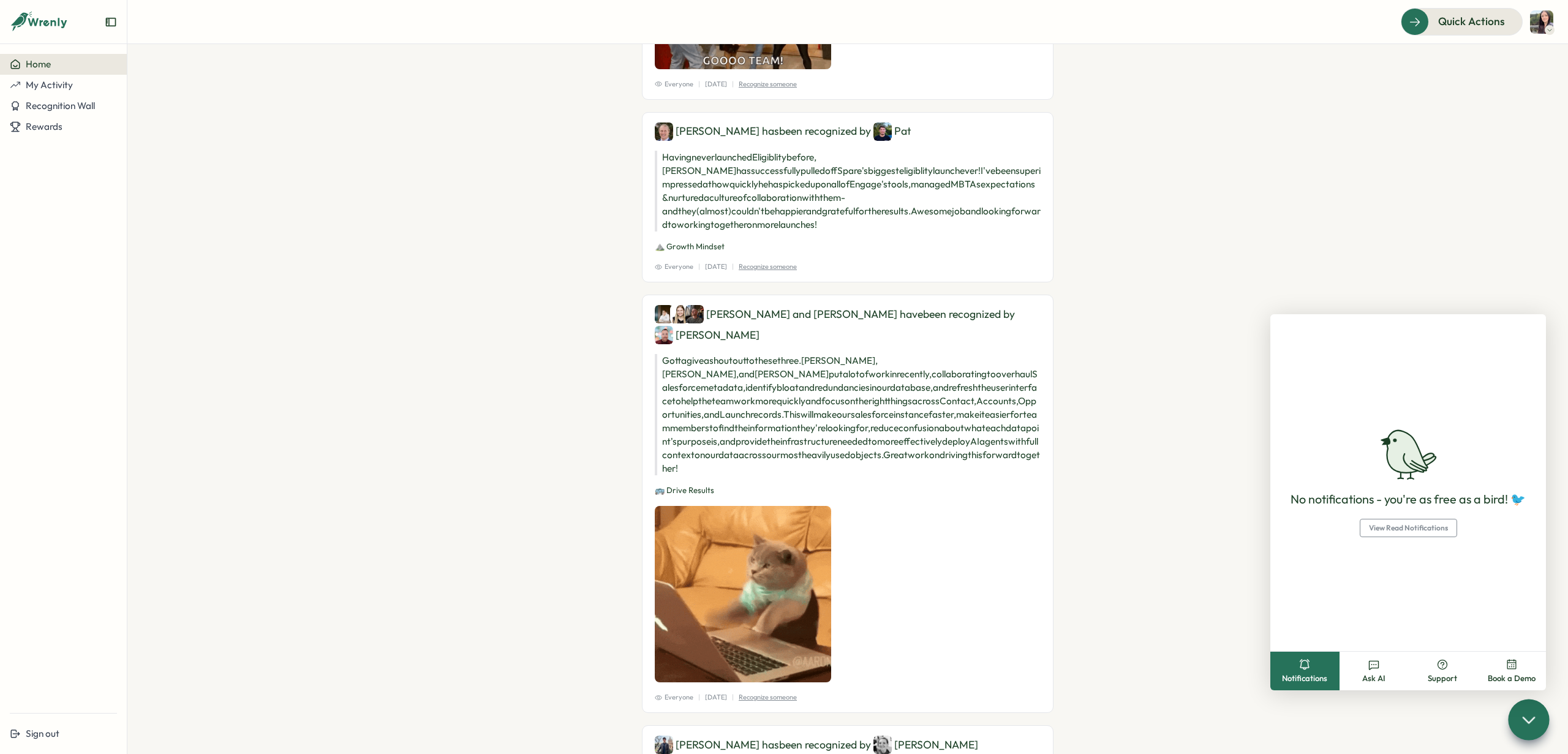
scroll to position [2305, 0]
